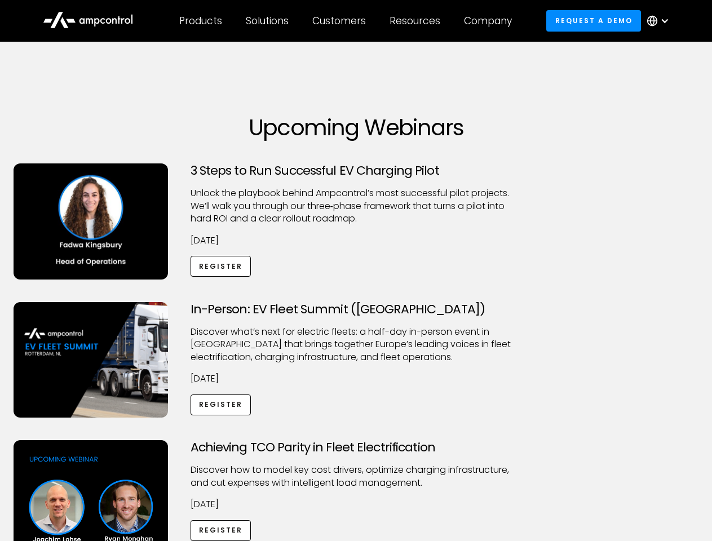
click at [347, 21] on div "Customers" at bounding box center [339, 21] width 54 height 12
click at [200, 21] on div "Products" at bounding box center [200, 21] width 43 height 12
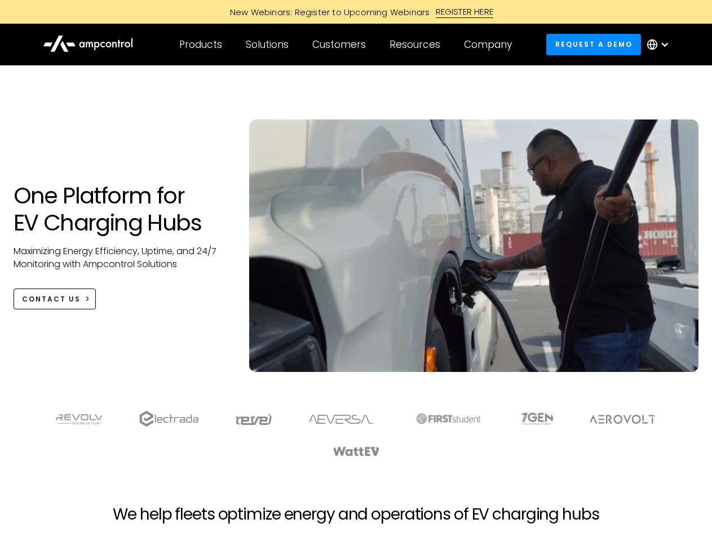
click at [347, 45] on div "Customers" at bounding box center [339, 44] width 54 height 12
click at [200, 45] on div "Products" at bounding box center [200, 44] width 43 height 12
